Goal: Book appointment/travel/reservation

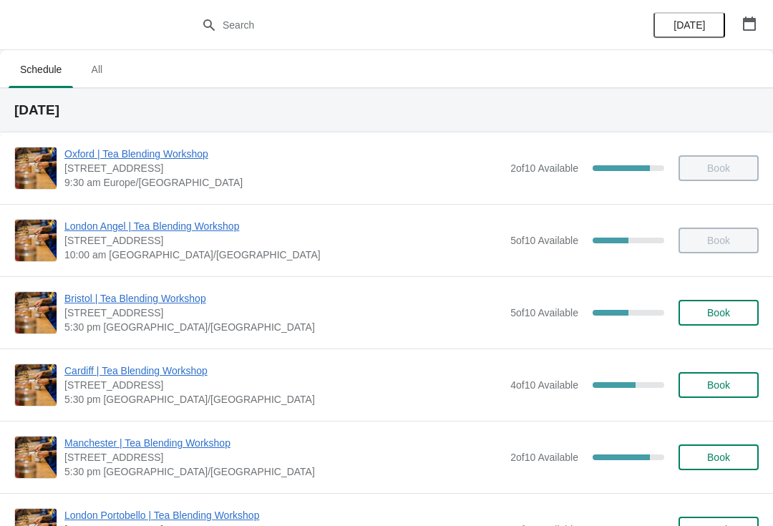
click at [749, 31] on button "button" at bounding box center [749, 24] width 26 height 26
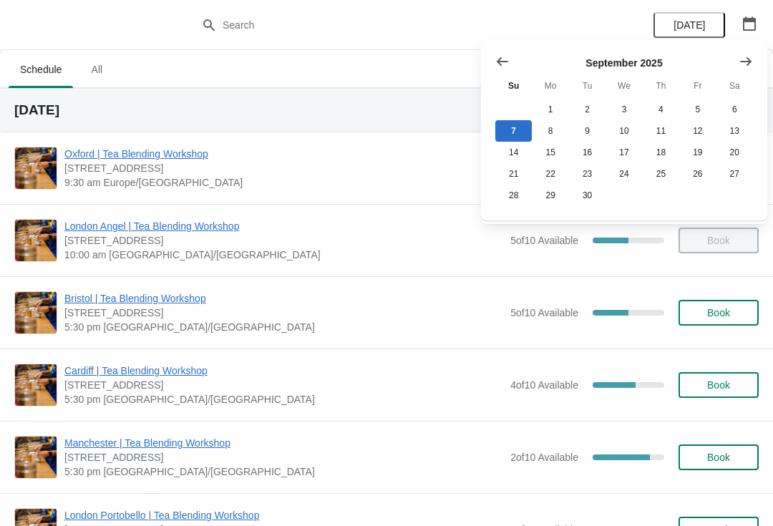
click at [752, 61] on icon "Show next month, October 2025" at bounding box center [746, 61] width 14 height 14
click at [662, 195] on button "30" at bounding box center [661, 195] width 36 height 21
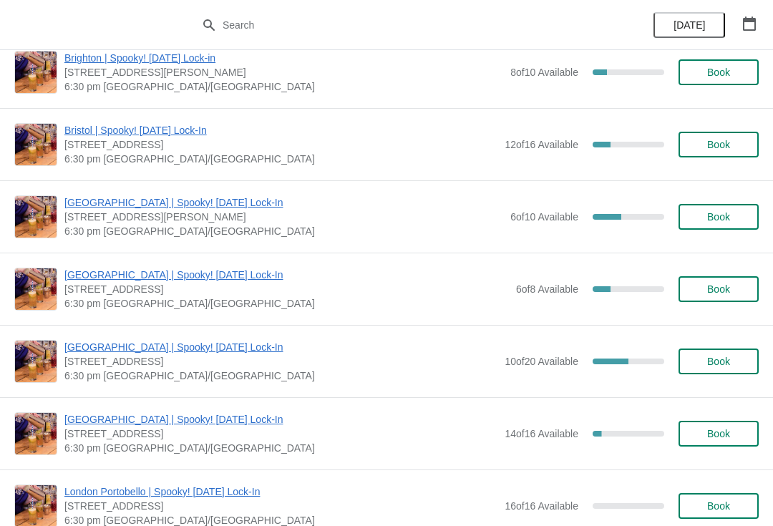
scroll to position [107, 0]
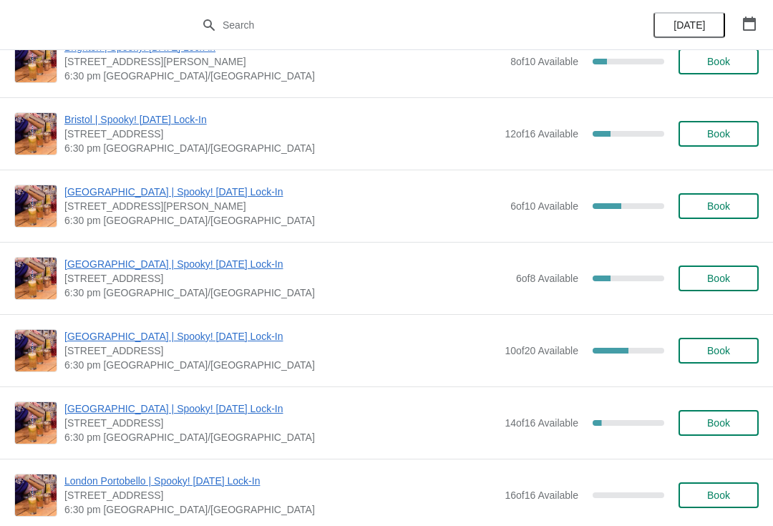
click at [723, 350] on span "Book" at bounding box center [718, 350] width 23 height 11
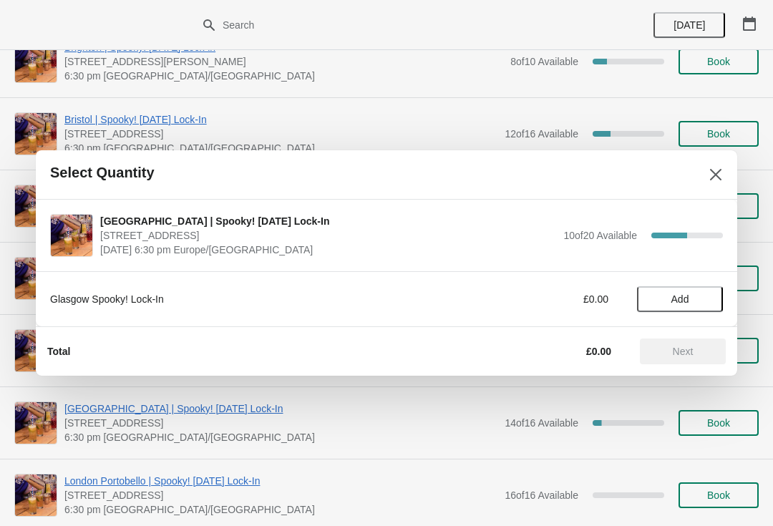
click at [676, 306] on button "Add" at bounding box center [680, 299] width 86 height 26
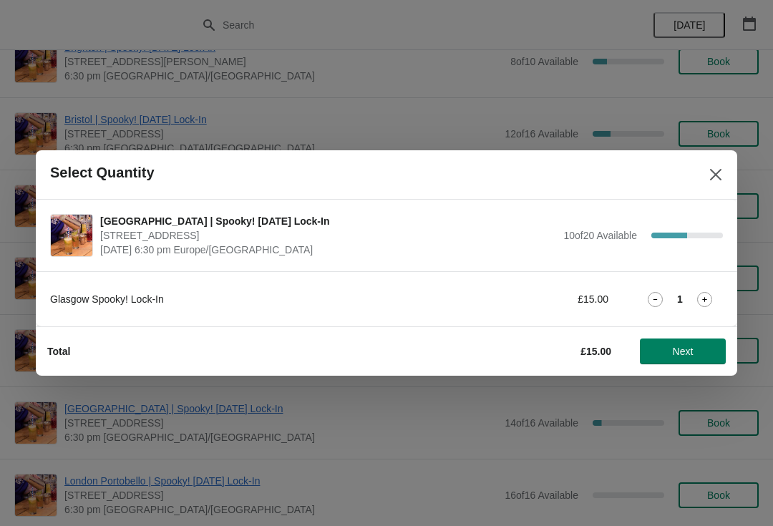
click at [701, 300] on icon at bounding box center [704, 299] width 15 height 15
click at [701, 301] on icon at bounding box center [704, 299] width 15 height 15
click at [694, 359] on button "Next" at bounding box center [683, 352] width 86 height 26
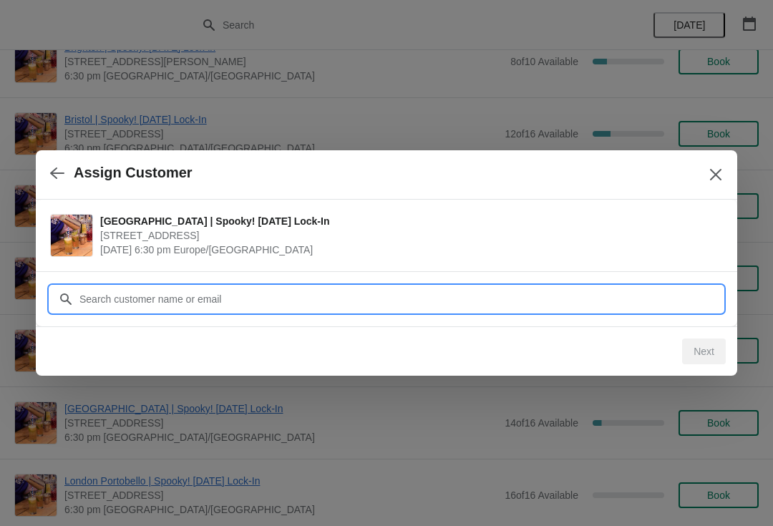
click at [298, 301] on input "Customer" at bounding box center [401, 299] width 644 height 26
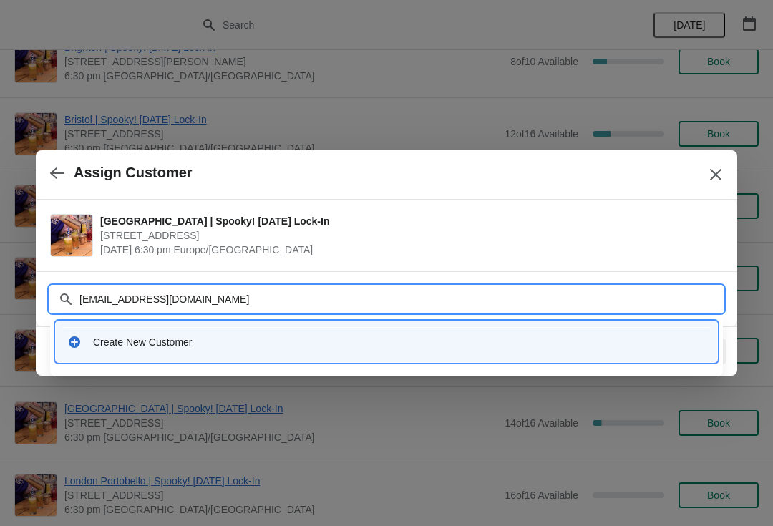
type input "[EMAIL_ADDRESS][DOMAIN_NAME]"
click at [190, 344] on div "Create New Customer" at bounding box center [399, 342] width 613 height 14
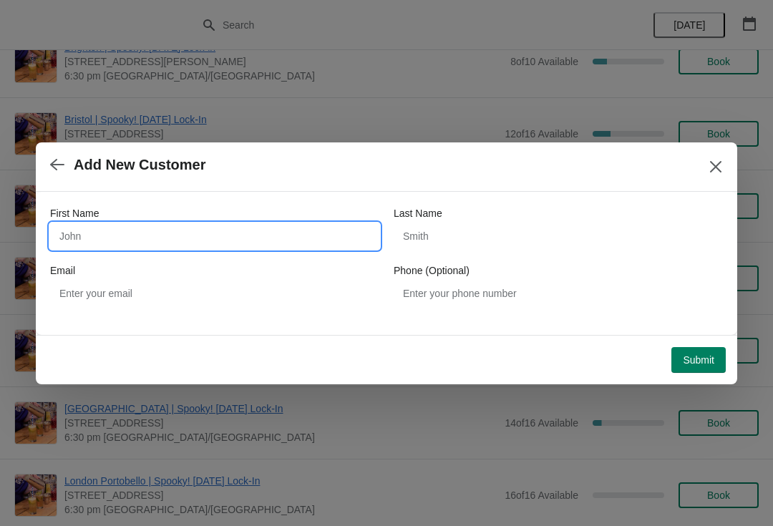
click at [210, 234] on input "First Name" at bounding box center [214, 236] width 329 height 26
type input "Max"
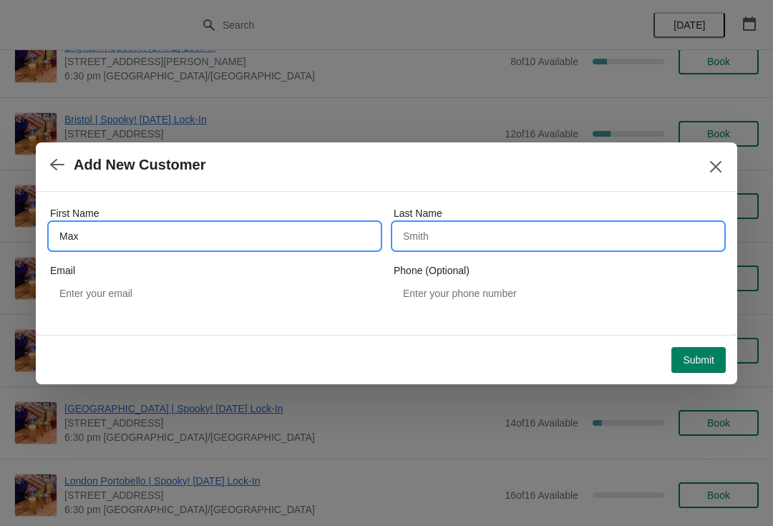
click at [474, 240] on input "Last Name" at bounding box center [558, 236] width 329 height 26
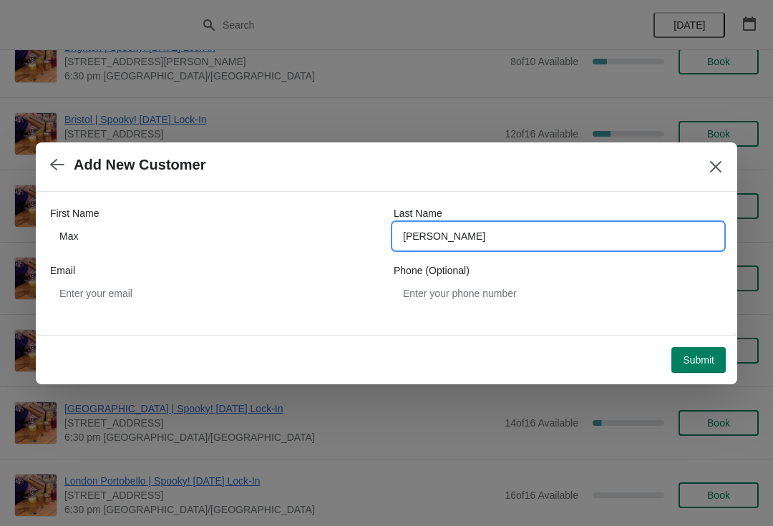
type input "[PERSON_NAME]"
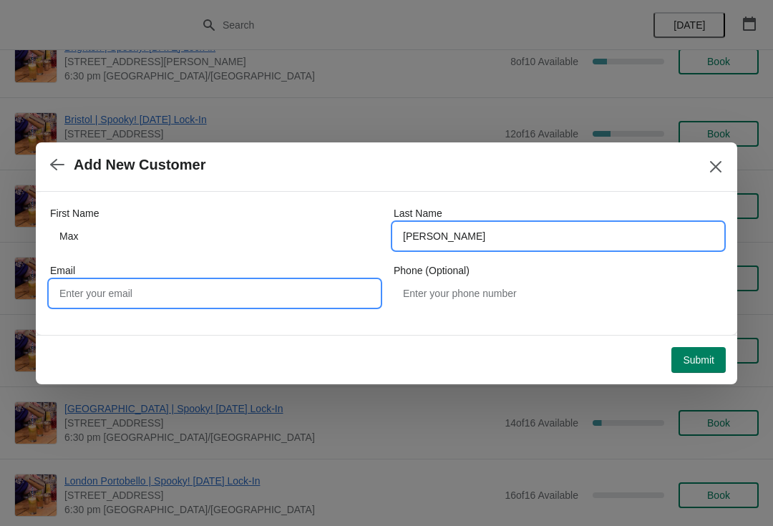
click at [242, 301] on input "Email" at bounding box center [214, 294] width 329 height 26
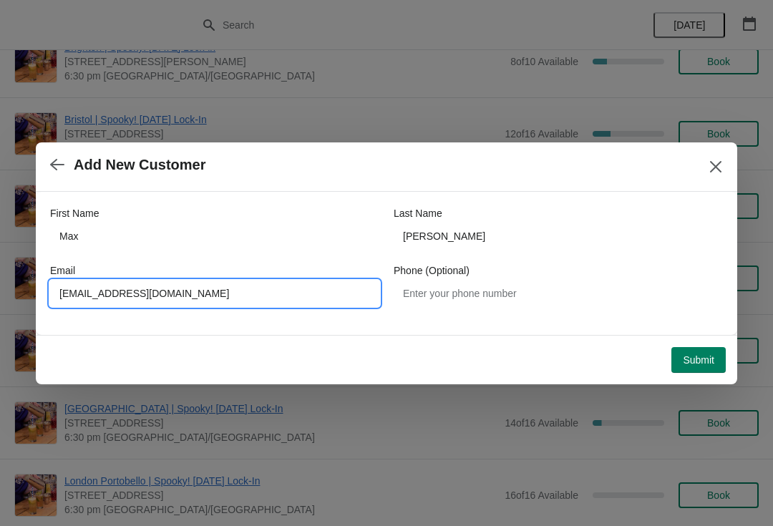
type input "[EMAIL_ADDRESS][DOMAIN_NAME]"
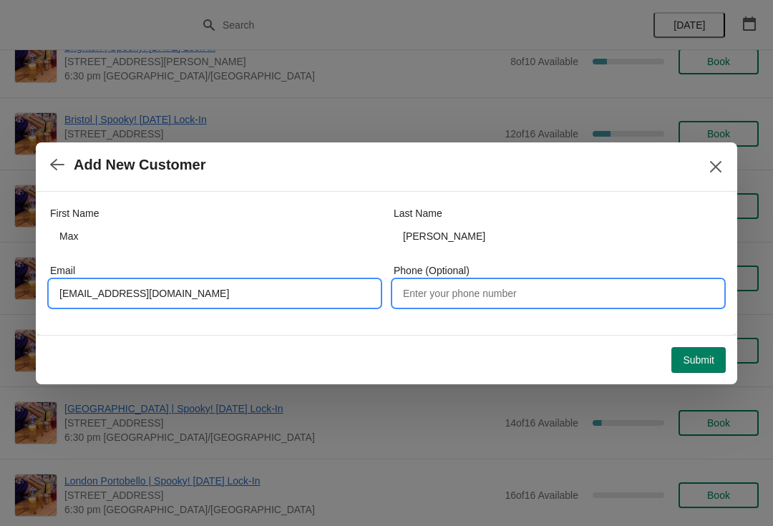
click at [476, 305] on input "Phone (Optional)" at bounding box center [558, 294] width 329 height 26
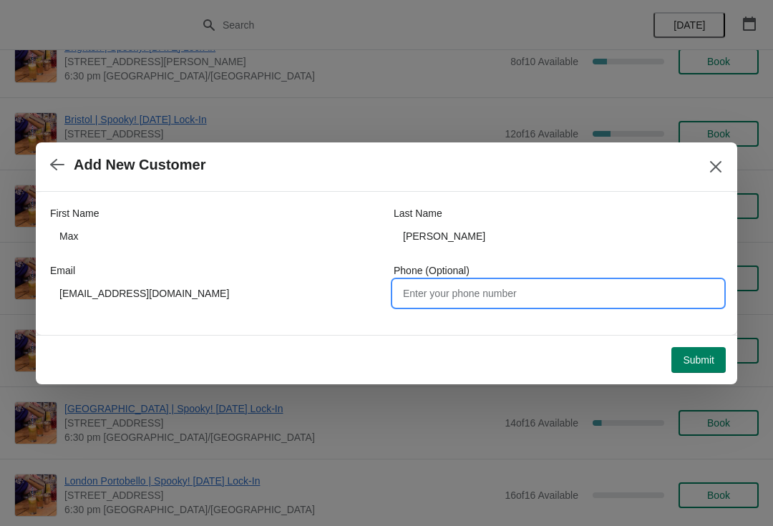
click at [691, 370] on button "Submit" at bounding box center [698, 360] width 54 height 26
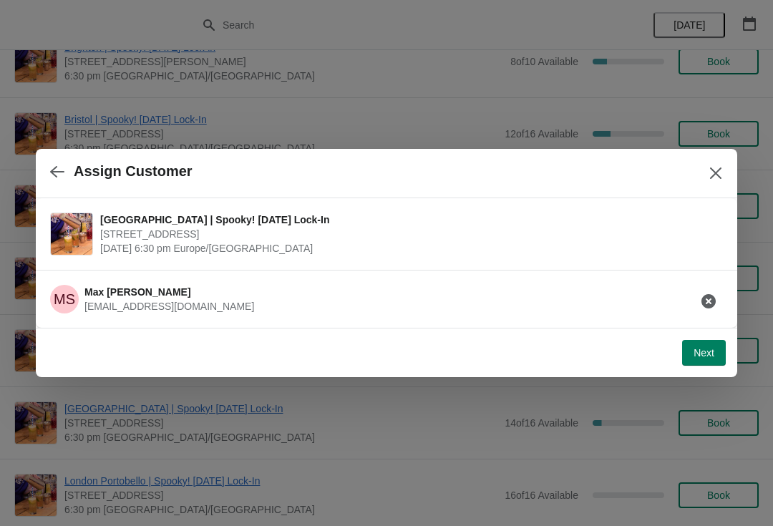
click at [701, 350] on span "Next" at bounding box center [703, 352] width 21 height 11
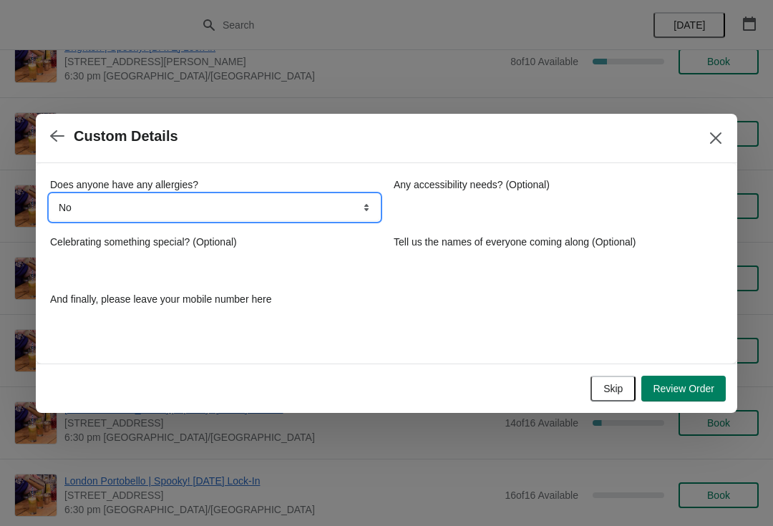
click at [279, 215] on select "No Yes, nuts Yes, wheat Yes, other" at bounding box center [214, 208] width 329 height 26
select select "Yes, other"
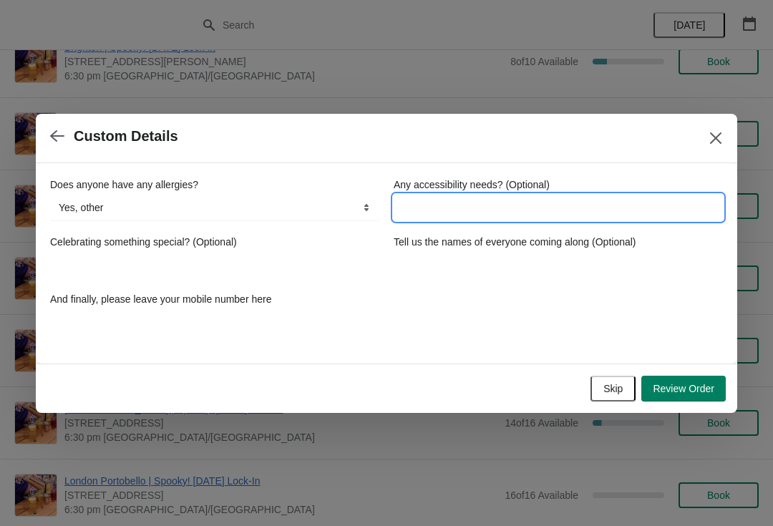
click at [490, 208] on input "Any accessibility needs? (Optional)" at bounding box center [558, 208] width 329 height 26
type input "Soya allergy"
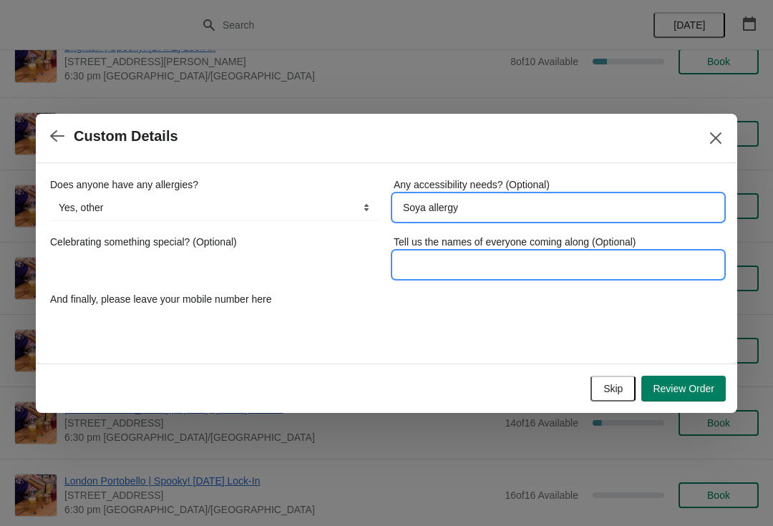
click at [495, 270] on input "Tell us the names of everyone coming along (Optional)" at bounding box center [558, 265] width 329 height 26
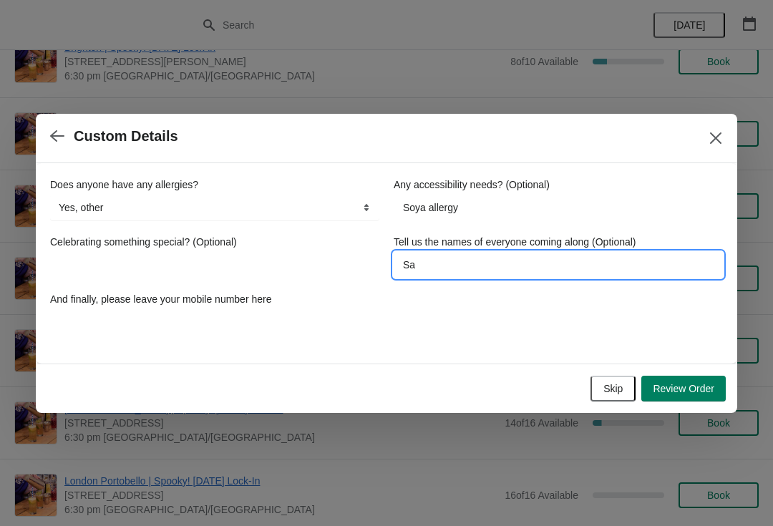
type input "S"
type input "[PERSON_NAME], [PERSON_NAME]"
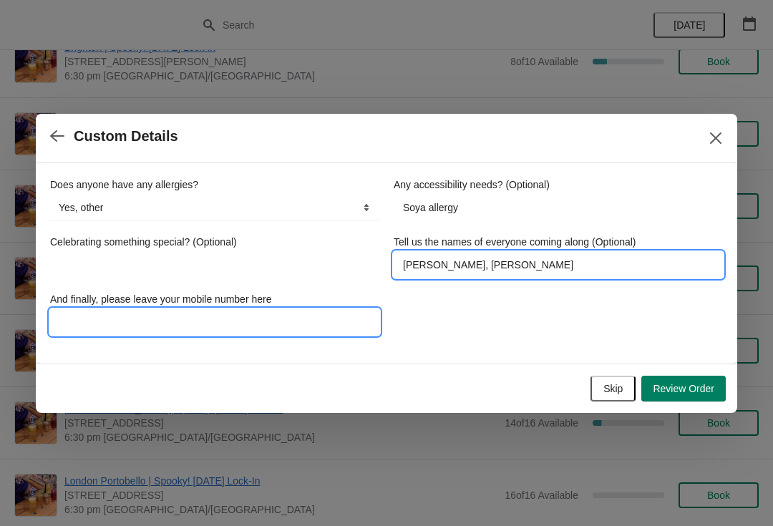
click at [253, 323] on input "And finally, please leave your mobile number here" at bounding box center [214, 322] width 329 height 26
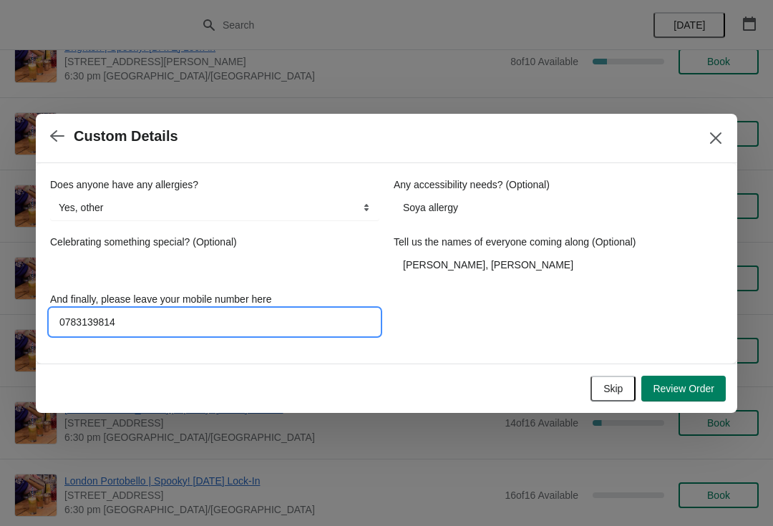
type input "07831398142"
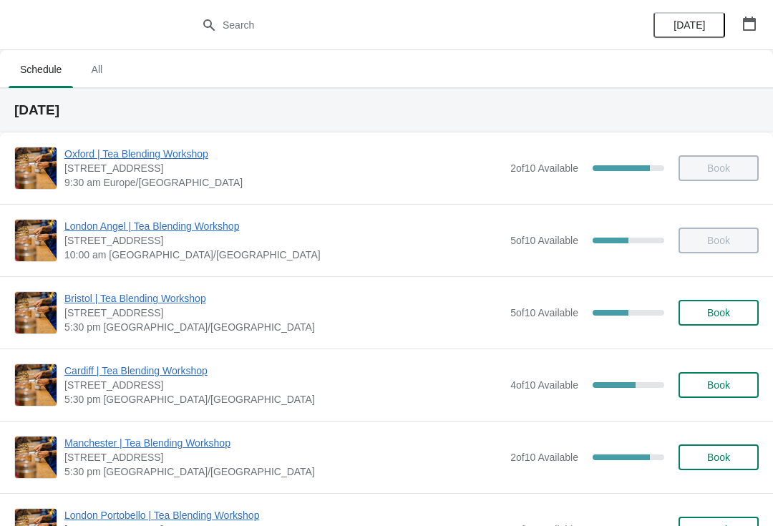
click at [761, 14] on button "button" at bounding box center [749, 24] width 26 height 26
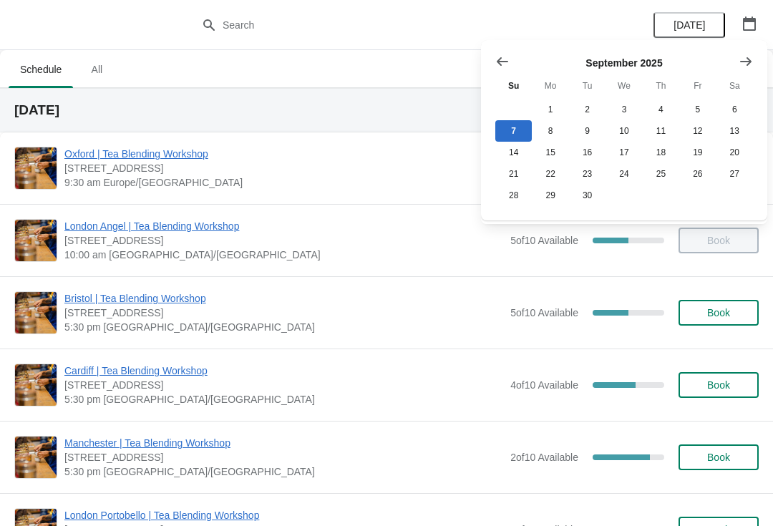
click at [747, 57] on icon "Show next month, October 2025" at bounding box center [745, 61] width 11 height 9
click at [661, 202] on button "30" at bounding box center [661, 195] width 36 height 21
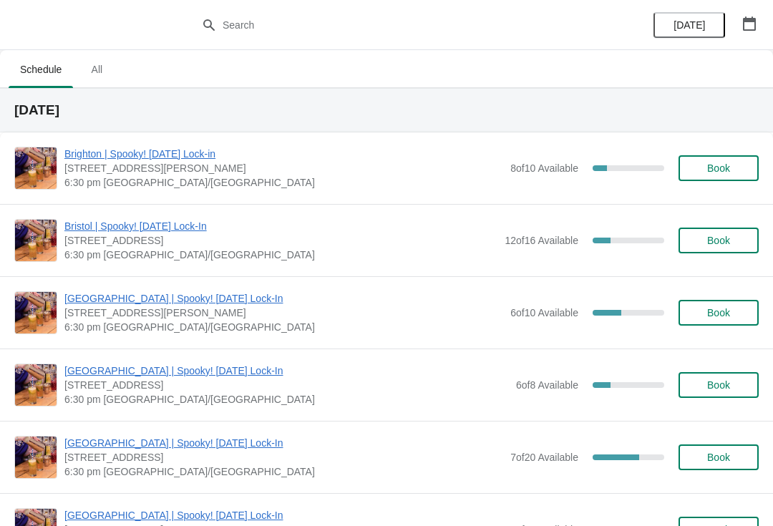
click at [706, 450] on button "Book" at bounding box center [718, 457] width 80 height 26
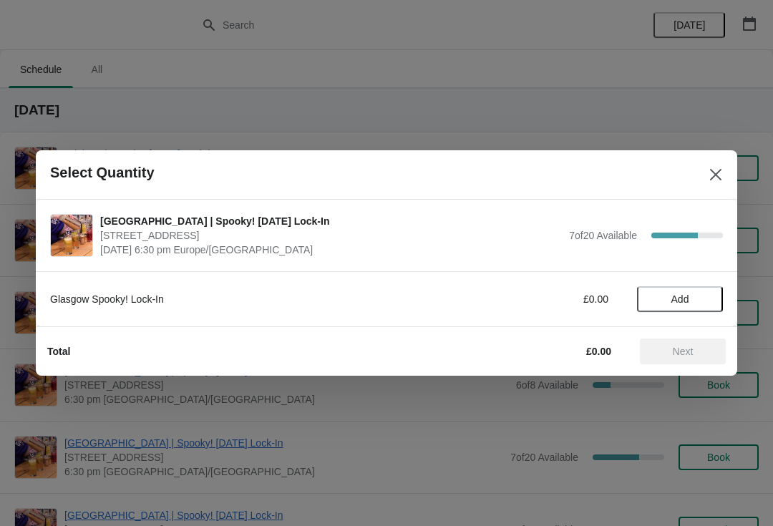
click at [676, 311] on button "Add" at bounding box center [680, 299] width 86 height 26
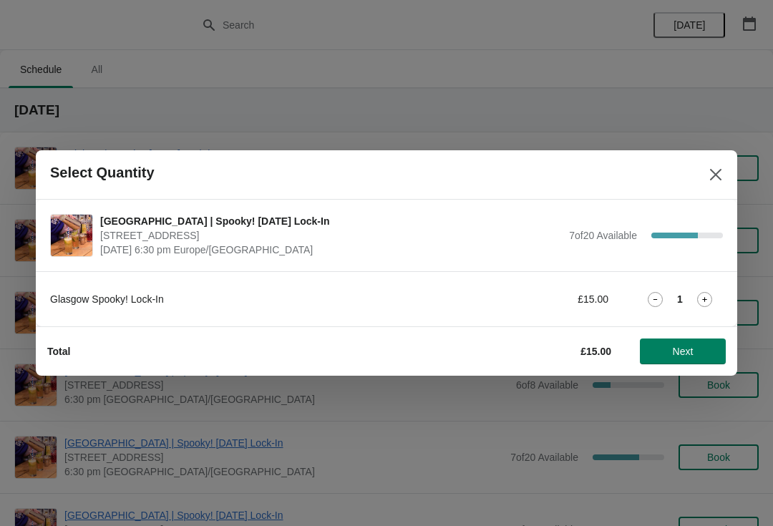
click at [688, 358] on button "Next" at bounding box center [683, 352] width 86 height 26
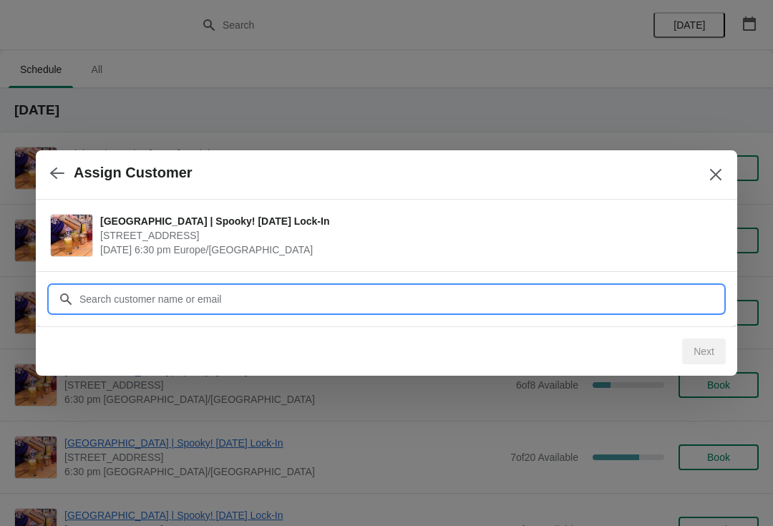
click at [305, 303] on input "Customer" at bounding box center [401, 299] width 644 height 26
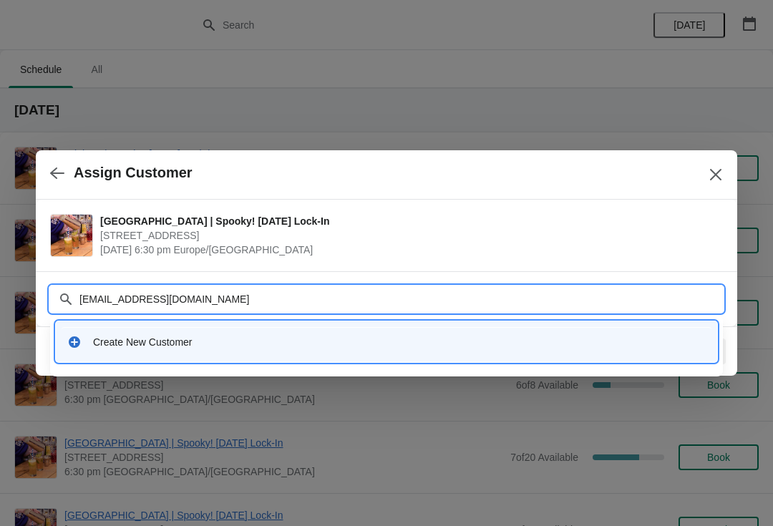
type input "ozgesbsi@gmail.com"
click at [339, 335] on div "Create New Customer" at bounding box center [399, 342] width 613 height 14
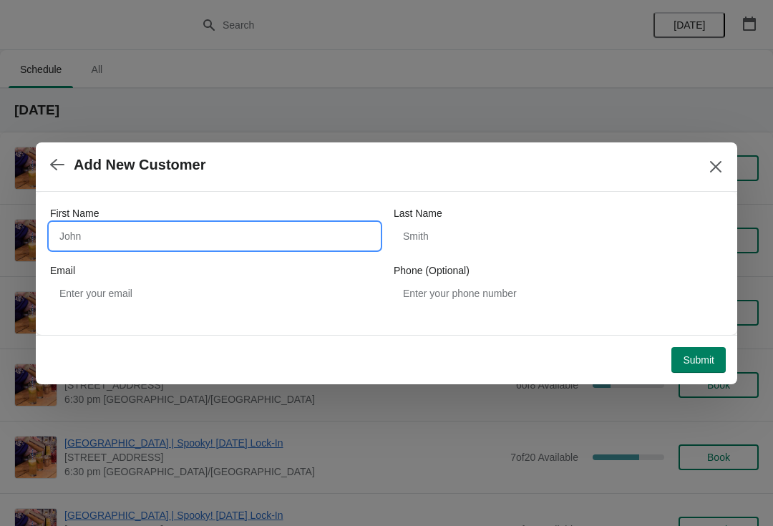
click at [236, 226] on input "First Name" at bounding box center [214, 236] width 329 height 26
type input "P"
click at [258, 240] on input "Osage" at bounding box center [214, 236] width 329 height 26
type input "Ozge"
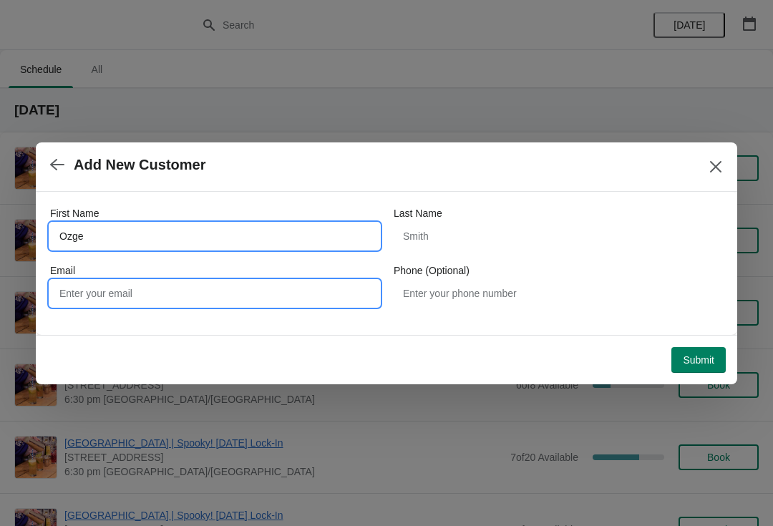
click at [292, 303] on input "Email" at bounding box center [214, 294] width 329 height 26
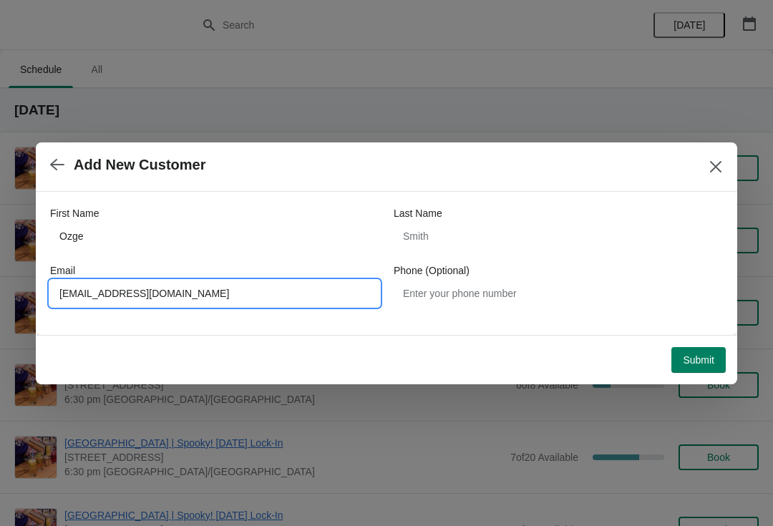
type input "ozgesbsi@gmail.com"
click at [702, 366] on button "Submit" at bounding box center [698, 360] width 54 height 26
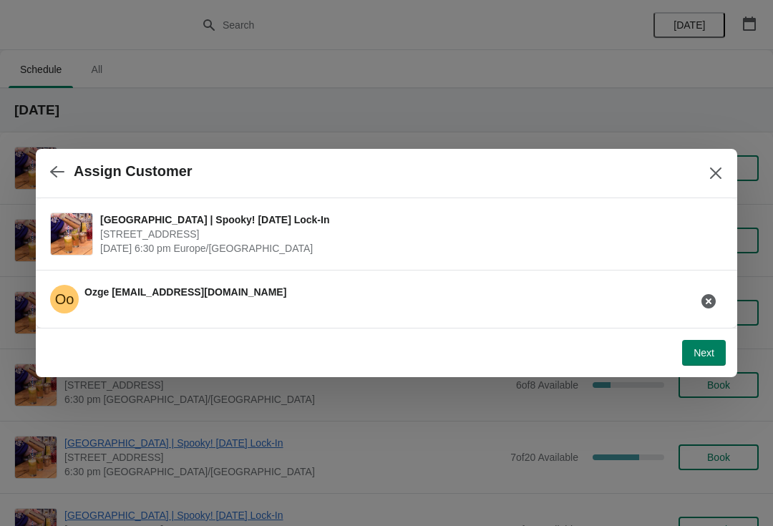
click at [698, 345] on button "Next" at bounding box center [704, 353] width 44 height 26
select select "No"
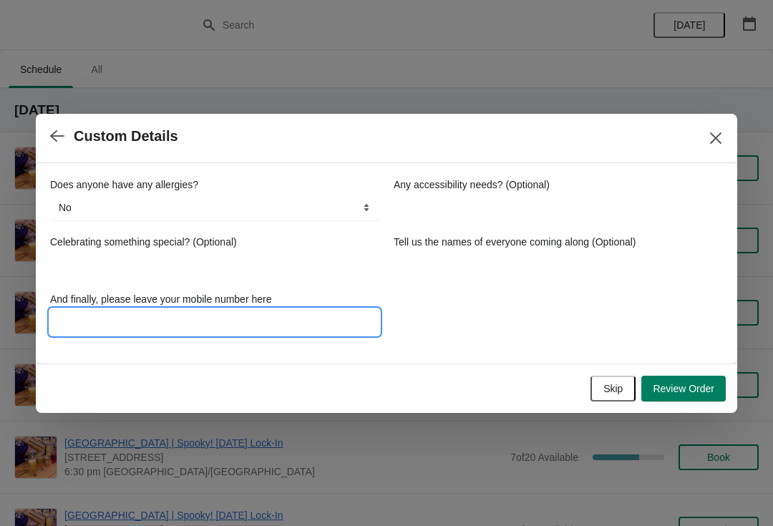
click at [234, 325] on input "And finally, please leave your mobile number here" at bounding box center [214, 322] width 329 height 26
type input "07787869082"
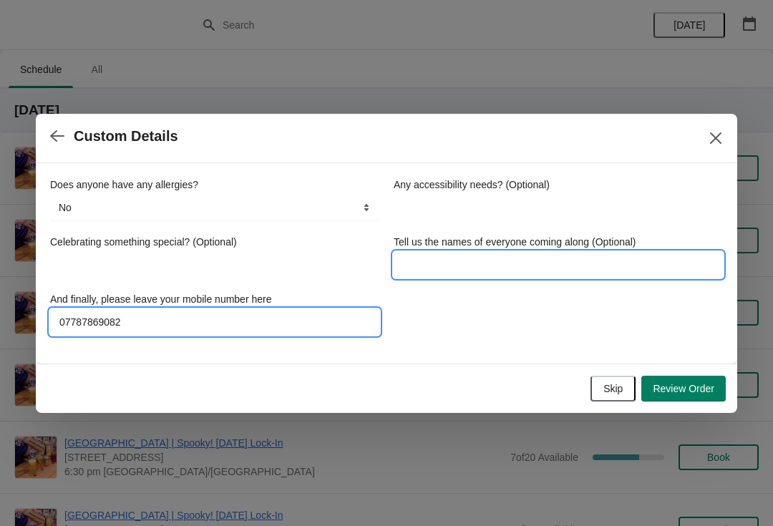
click at [524, 277] on input "Tell us the names of everyone coming along (Optional)" at bounding box center [558, 265] width 329 height 26
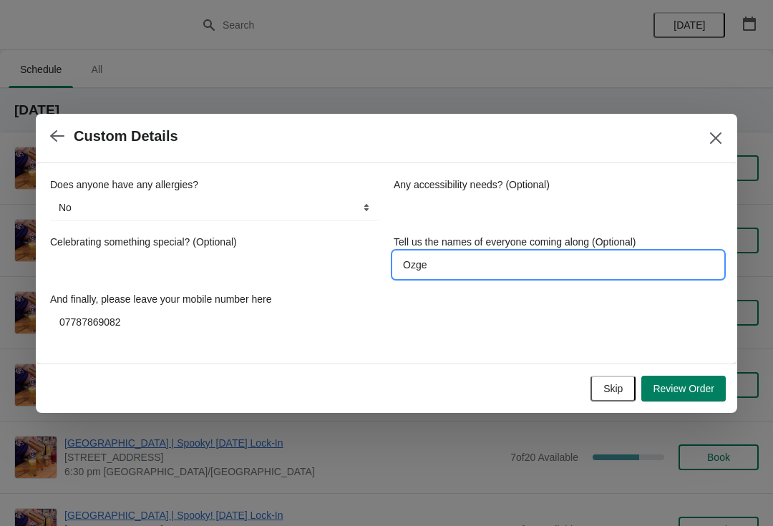
type input "Ozge"
click at [510, 313] on div "Does anyone have any allergies? No Yes, nuts Yes, wheat Yes, other No Any acces…" at bounding box center [386, 255] width 673 height 157
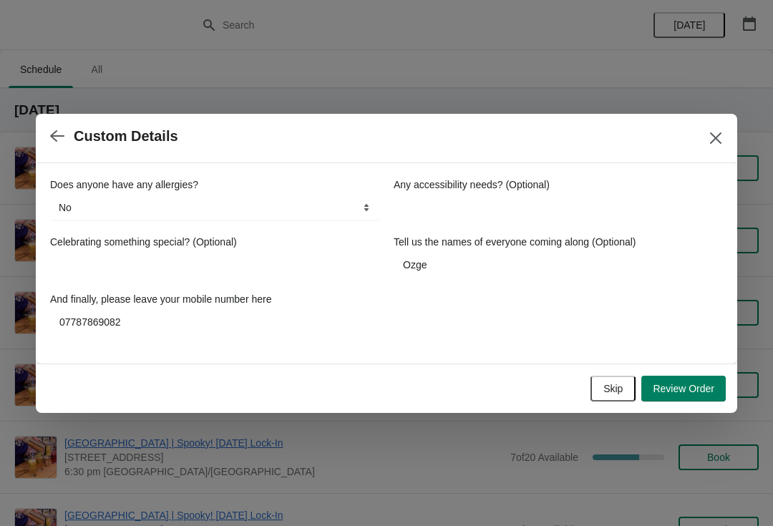
click at [693, 396] on button "Review Order" at bounding box center [683, 389] width 84 height 26
